Goal: Task Accomplishment & Management: Use online tool/utility

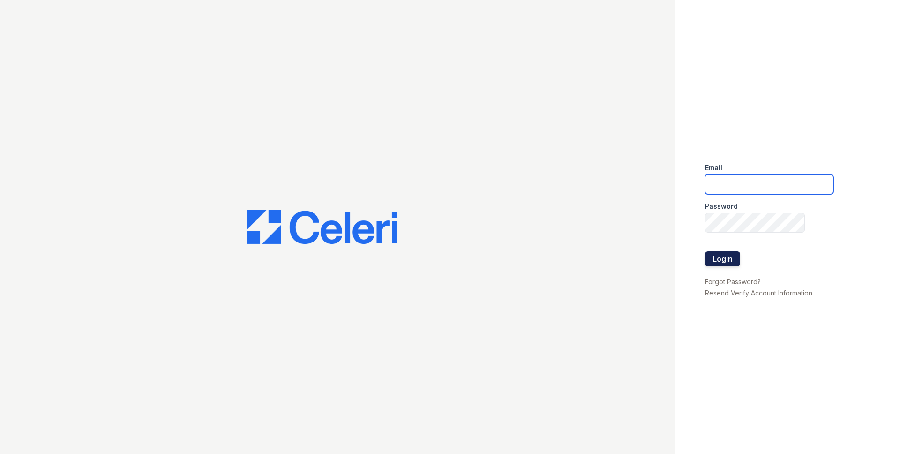
type input "[EMAIL_ADDRESS][PERSON_NAME][DOMAIN_NAME]"
click at [716, 255] on button "Login" at bounding box center [722, 258] width 35 height 15
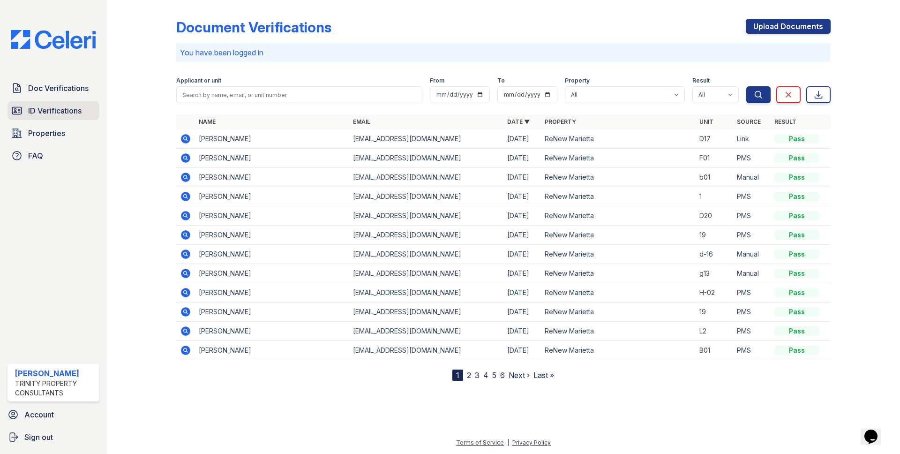
click at [74, 112] on span "ID Verifications" at bounding box center [54, 110] width 53 height 11
